Goal: Information Seeking & Learning: Learn about a topic

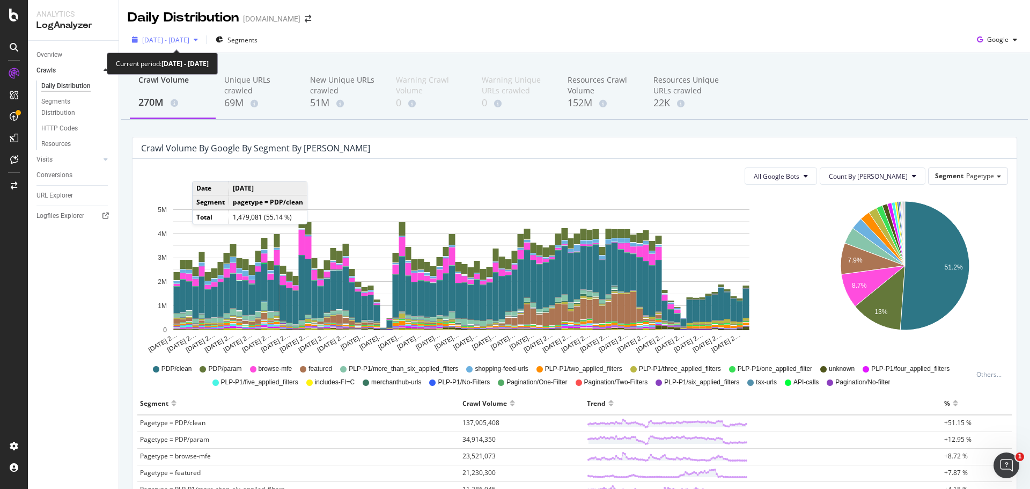
click at [173, 38] on span "[DATE] - [DATE]" at bounding box center [165, 39] width 47 height 9
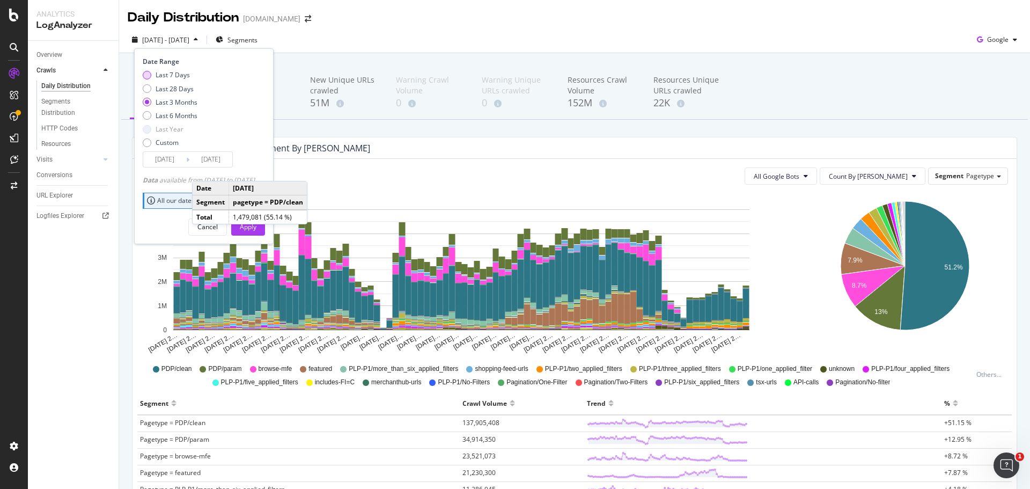
click at [160, 76] on div "Last 7 Days" at bounding box center [173, 74] width 34 height 9
type input "[DATE]"
drag, startPoint x: 268, startPoint y: 222, endPoint x: 288, endPoint y: 223, distance: 19.9
click at [256, 221] on div "Apply" at bounding box center [248, 227] width 17 height 16
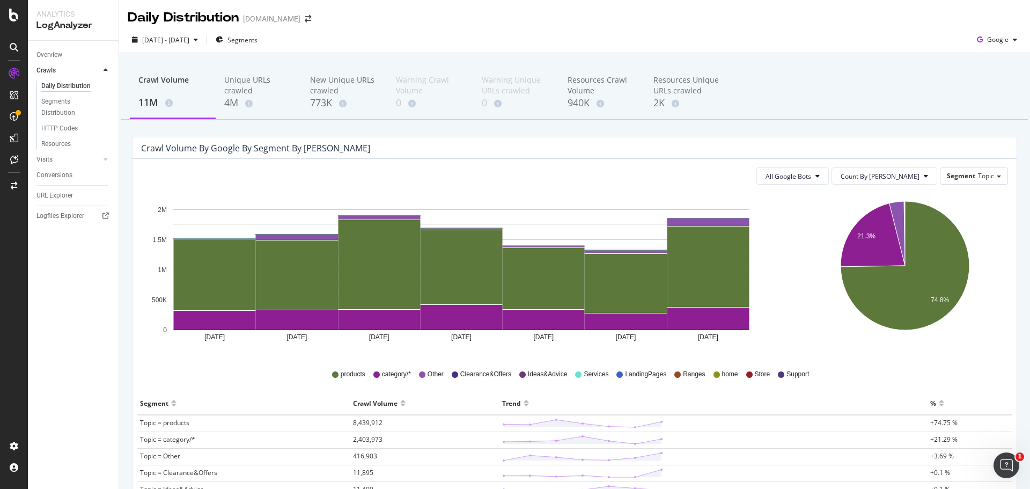
drag, startPoint x: 1009, startPoint y: 168, endPoint x: 1002, endPoint y: 173, distance: 8.8
click at [1011, 167] on div "Crawl Volume by google by Segment by Day All Google Bots Count By Day Segment T…" at bounding box center [574, 392] width 901 height 510
drag, startPoint x: 969, startPoint y: 171, endPoint x: 960, endPoint y: 180, distance: 12.1
click at [968, 171] on div "Segment Topic" at bounding box center [973, 176] width 67 height 16
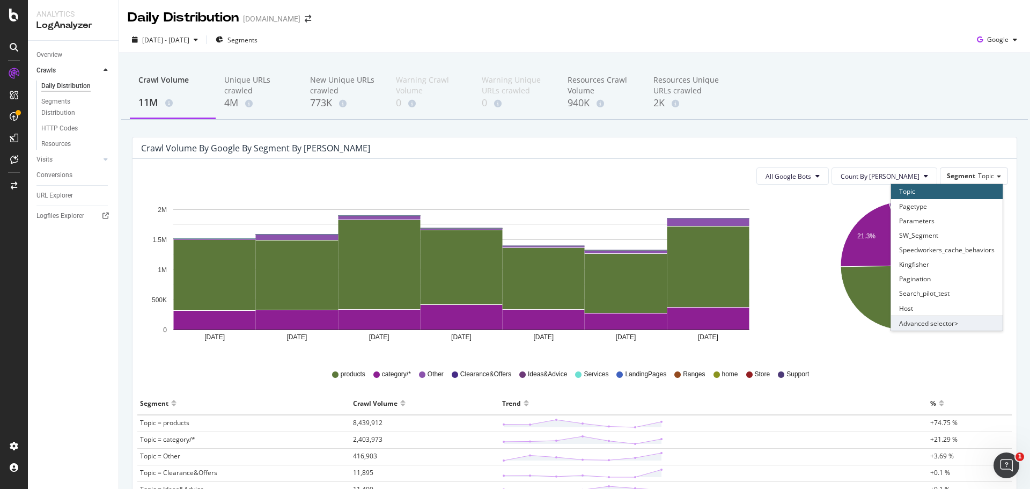
click at [945, 319] on div "Advanced selector >" at bounding box center [947, 322] width 112 height 15
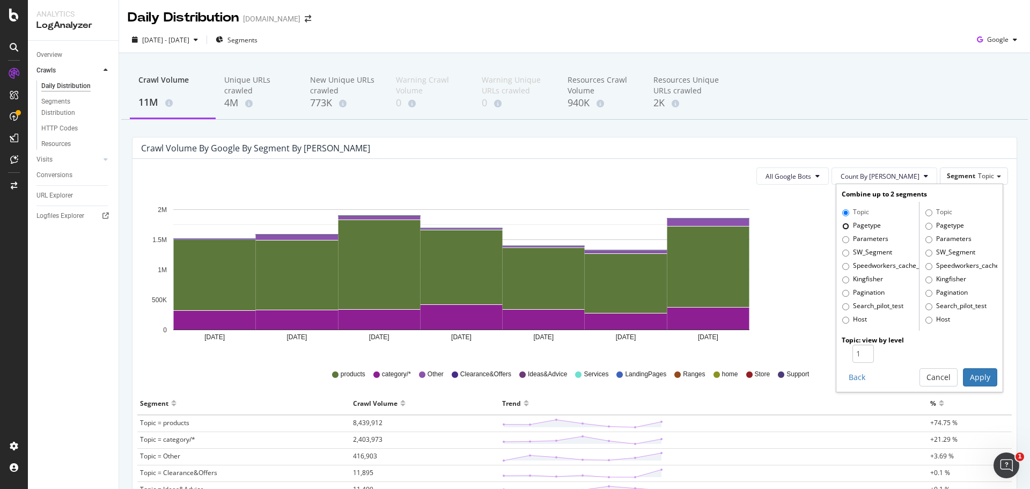
drag, startPoint x: 835, startPoint y: 222, endPoint x: 845, endPoint y: 230, distance: 13.0
click at [842, 223] on input "Pagetype" at bounding box center [845, 226] width 7 height 7
radio input "true"
radio input "false"
type input "2"
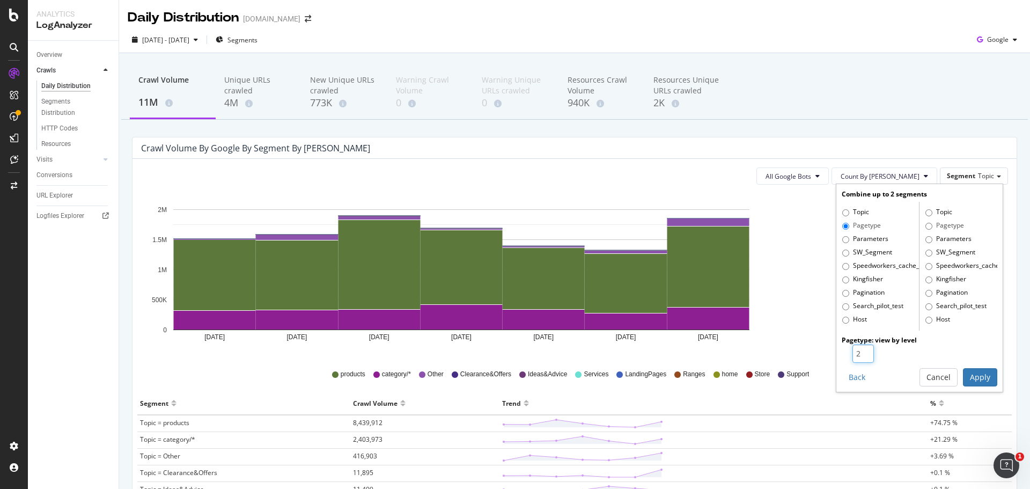
click at [861, 349] on input "2" at bounding box center [862, 353] width 21 height 18
click at [967, 375] on button "Apply" at bounding box center [980, 377] width 34 height 18
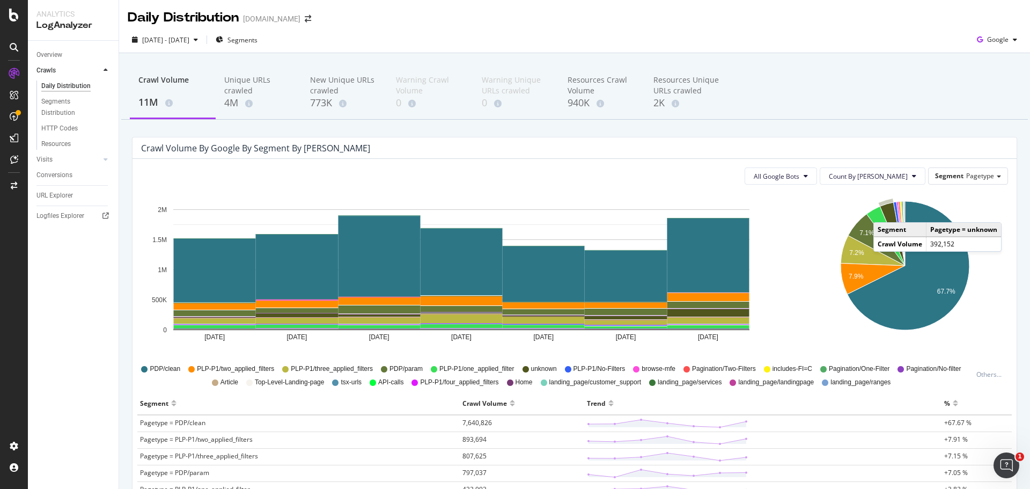
click at [880, 211] on icon "A chart." at bounding box center [892, 233] width 25 height 63
